Goal: Find specific page/section: Find specific page/section

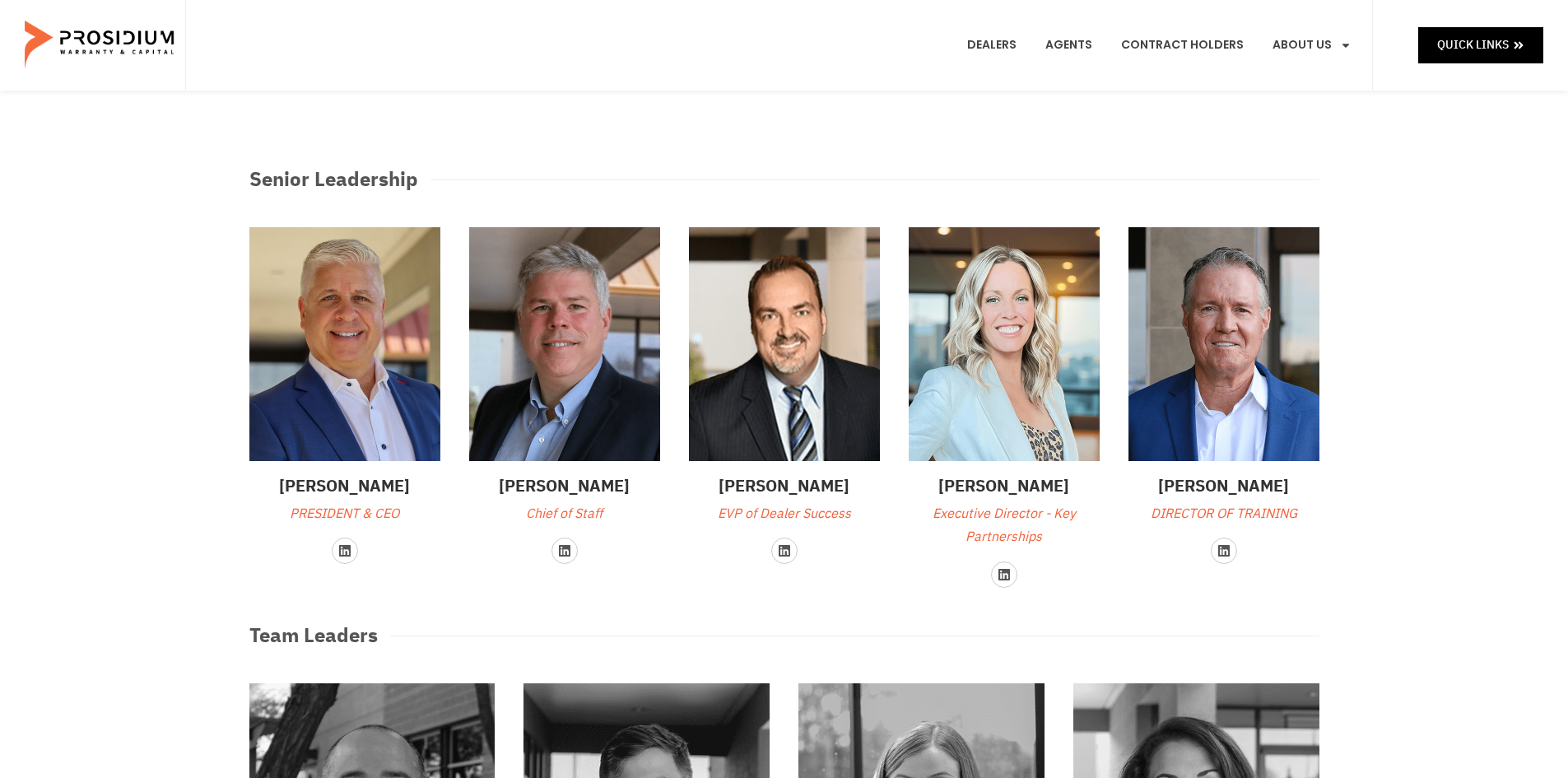
click at [1092, 156] on div "Senior Leadership" at bounding box center [784, 179] width 1086 height 46
drag, startPoint x: 1451, startPoint y: 31, endPoint x: 1344, endPoint y: 662, distance: 640.0
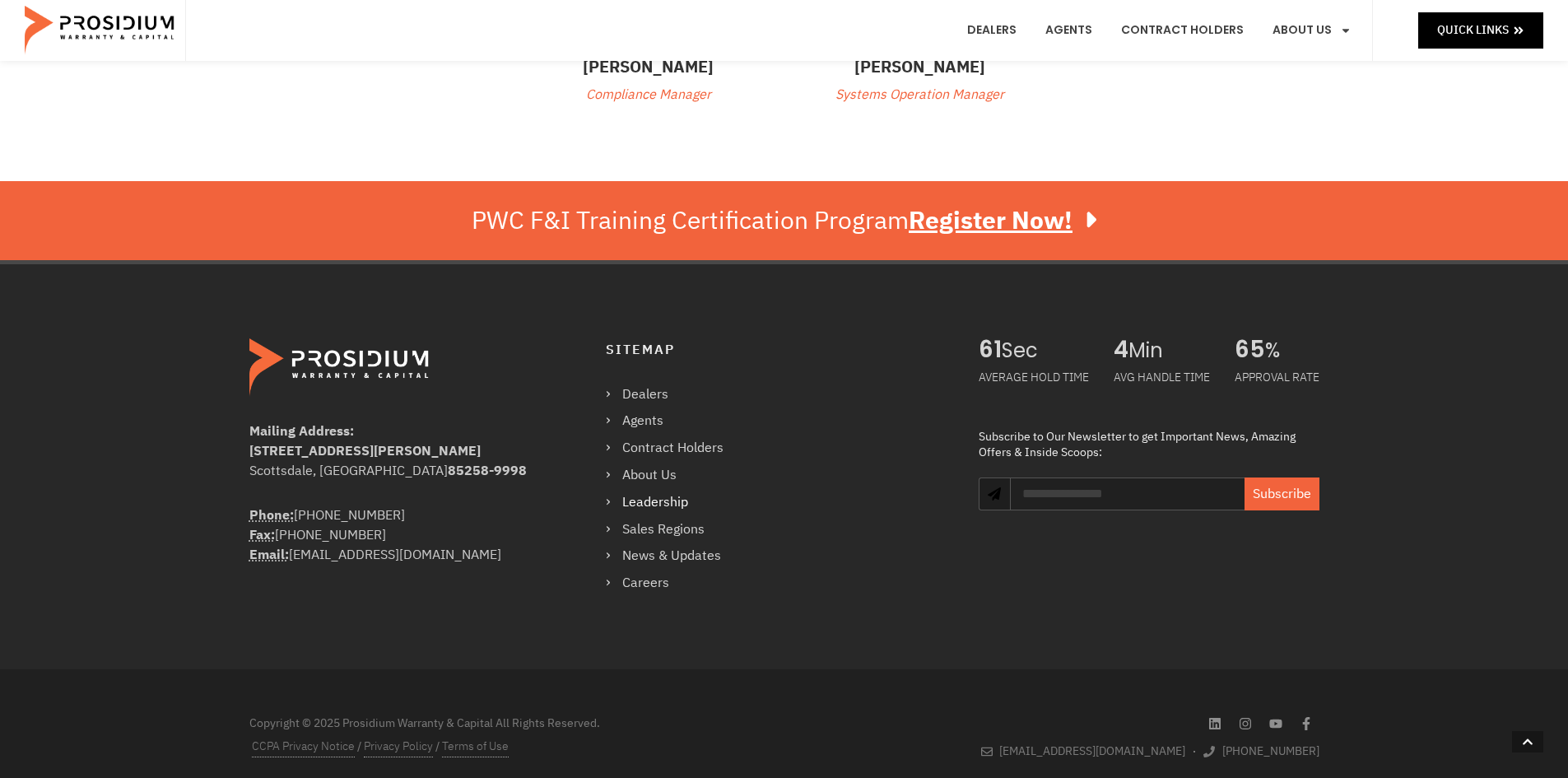
scroll to position [1376, 0]
